Goal: Find specific page/section: Find specific page/section

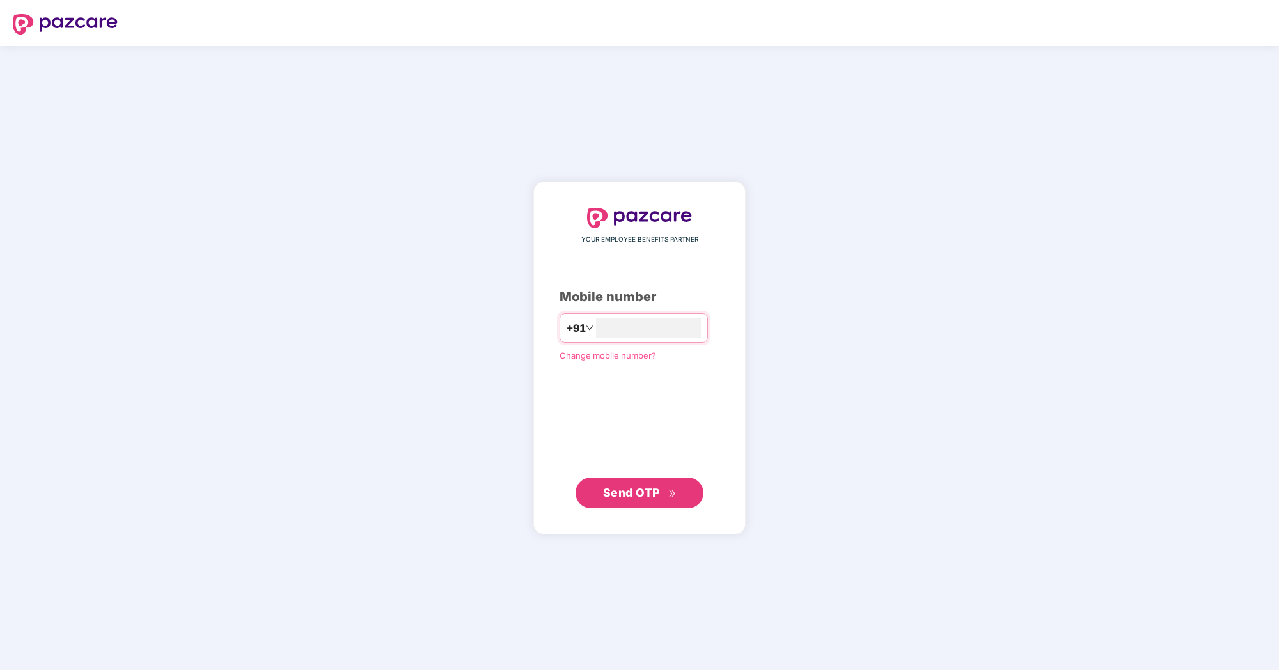
type input "**********"
click at [627, 489] on span "Send OTP" at bounding box center [631, 492] width 57 height 13
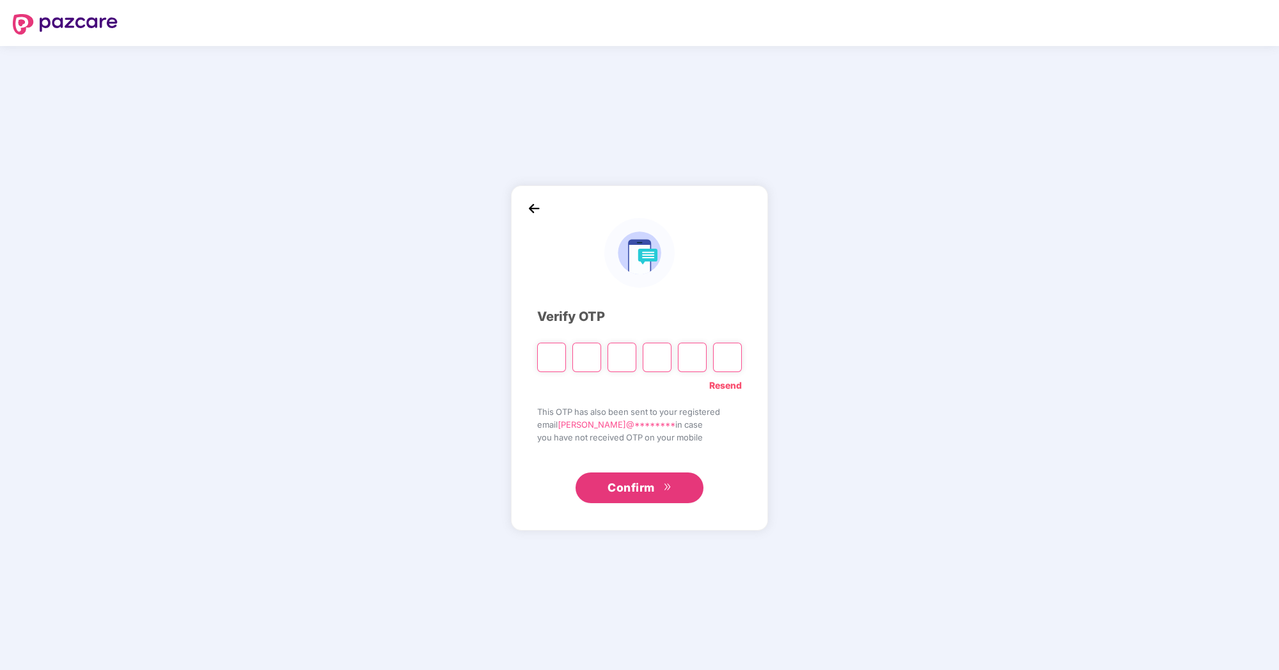
type input "*"
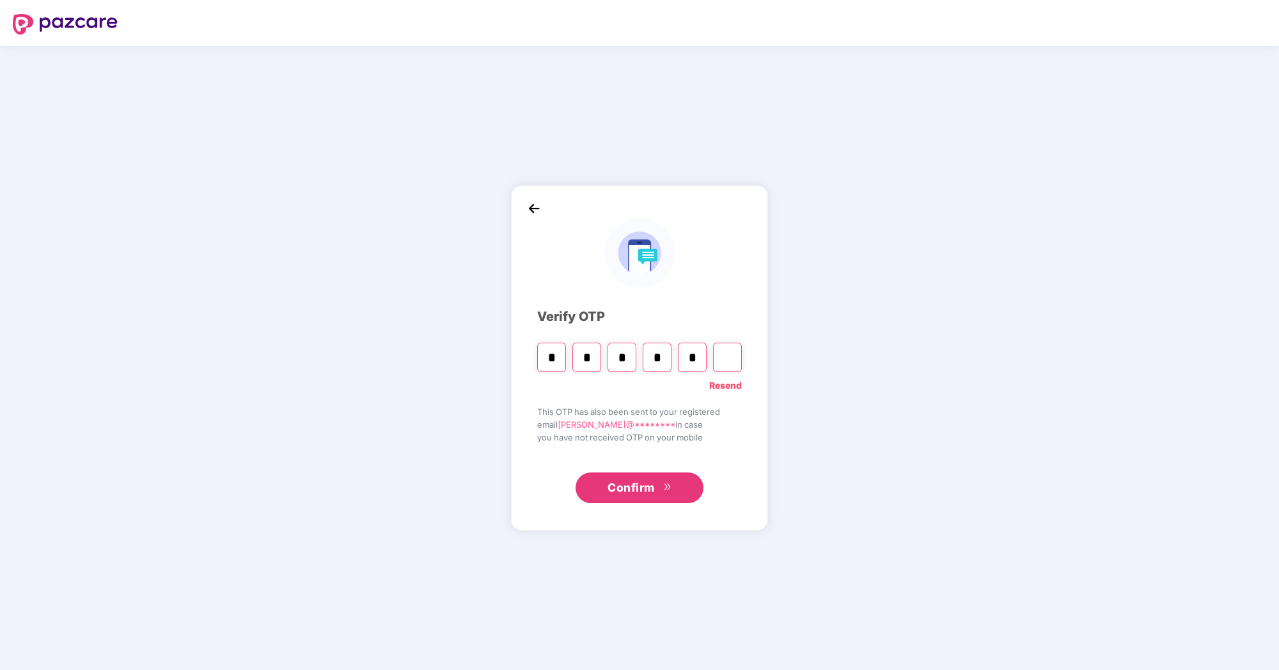
type input "*"
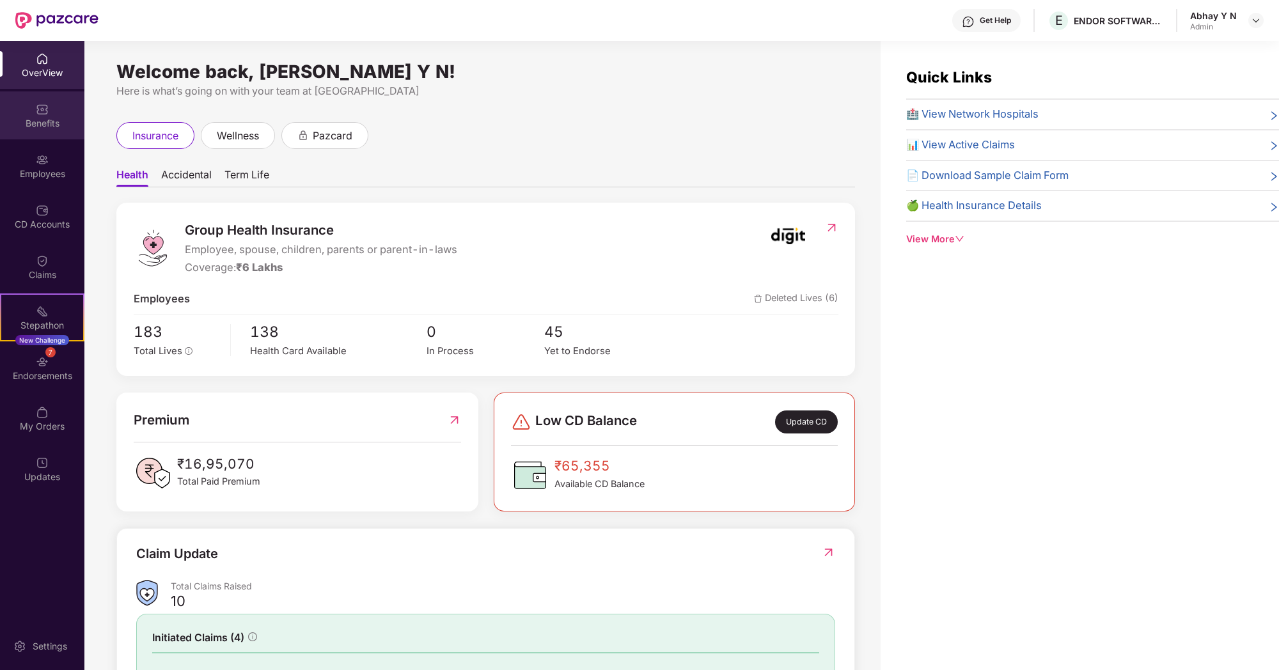
click at [60, 117] on div "Benefits" at bounding box center [42, 123] width 84 height 13
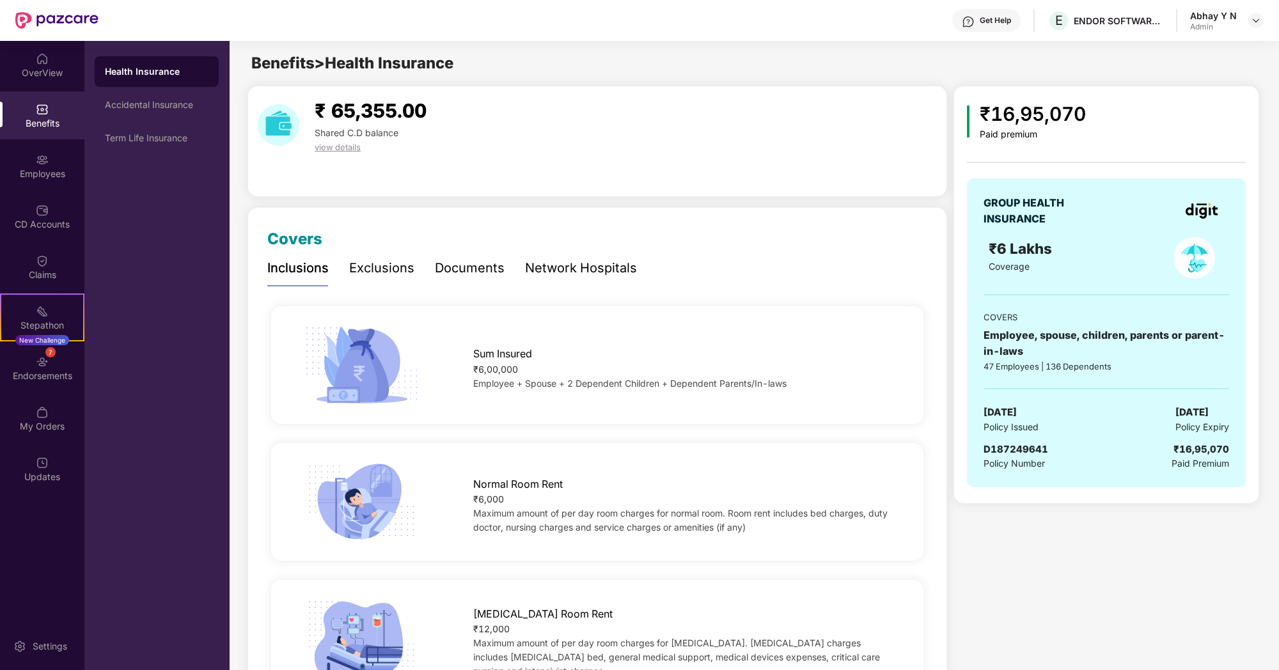
click at [459, 265] on div "Documents" at bounding box center [470, 268] width 70 height 20
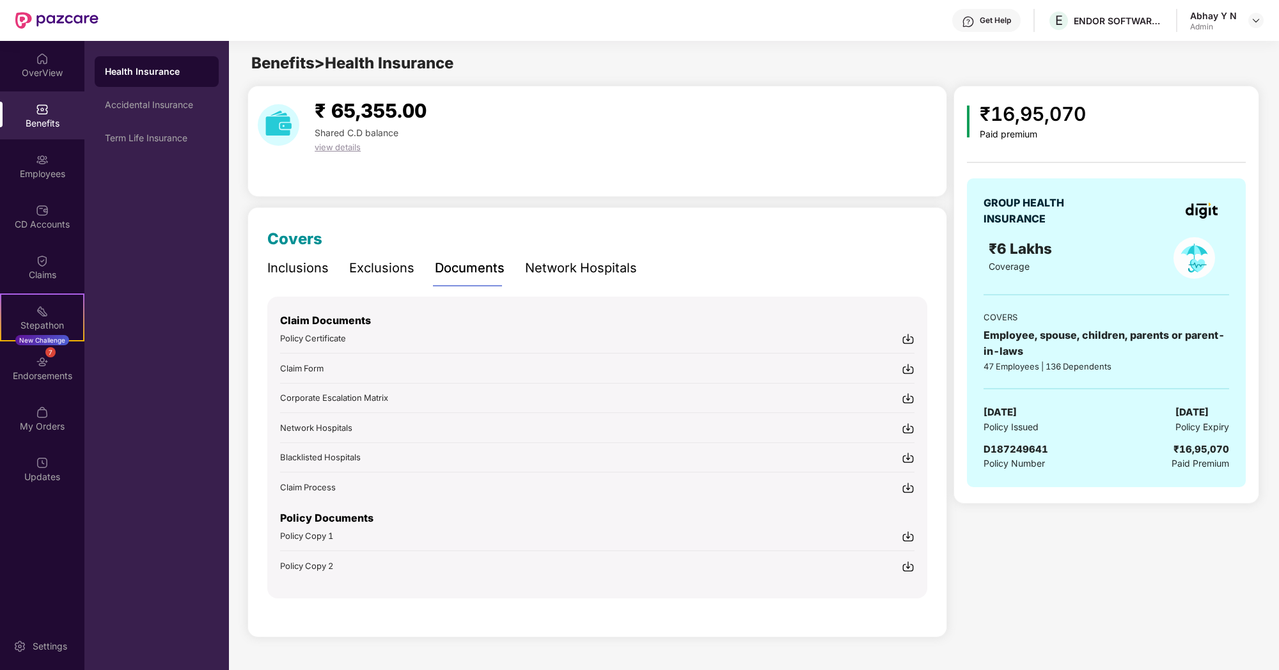
click at [907, 539] on img at bounding box center [908, 536] width 13 height 13
click at [908, 563] on img at bounding box center [908, 566] width 13 height 13
